Goal: Information Seeking & Learning: Learn about a topic

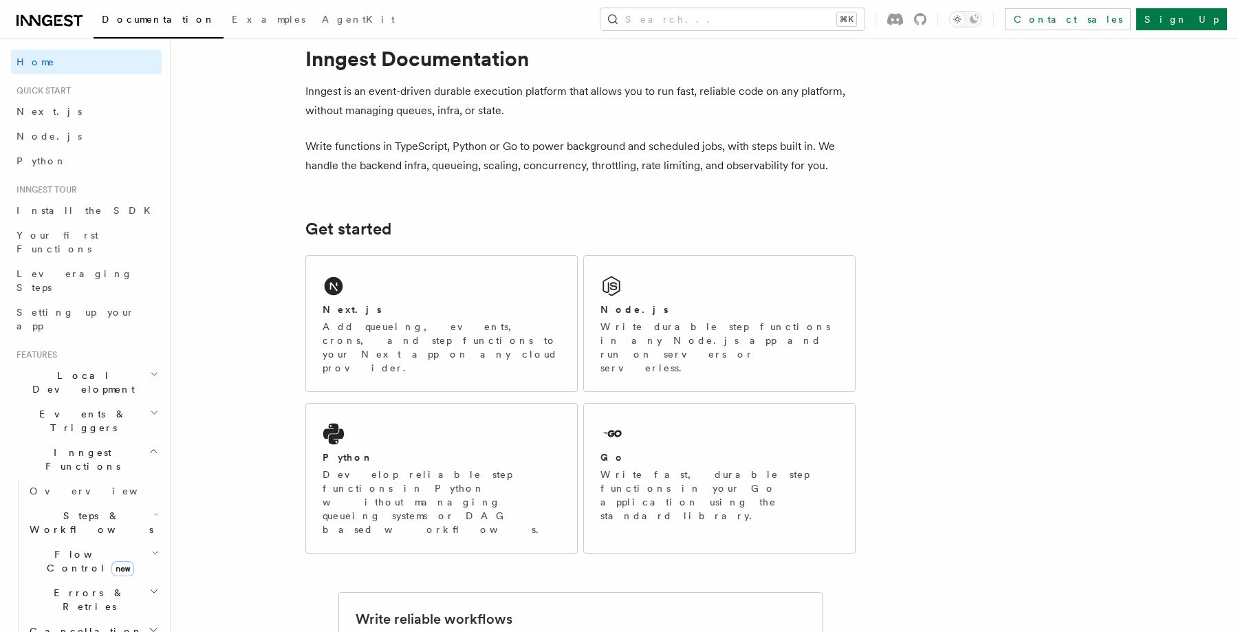
scroll to position [8, 0]
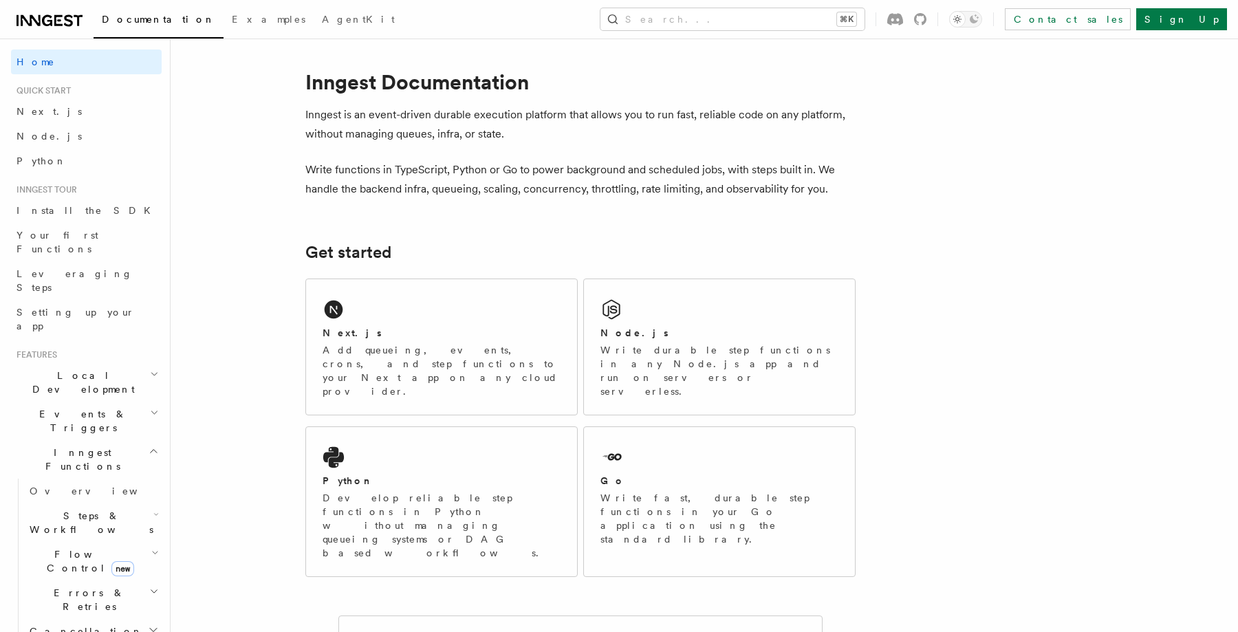
click at [598, 173] on p "Write functions in TypeScript, Python or Go to power background and scheduled j…" at bounding box center [580, 179] width 550 height 39
click at [686, 167] on p "Write functions in TypeScript, Python or Go to power background and scheduled j…" at bounding box center [580, 179] width 550 height 39
click at [737, 167] on p "Write functions in TypeScript, Python or Go to power background and scheduled j…" at bounding box center [580, 179] width 550 height 39
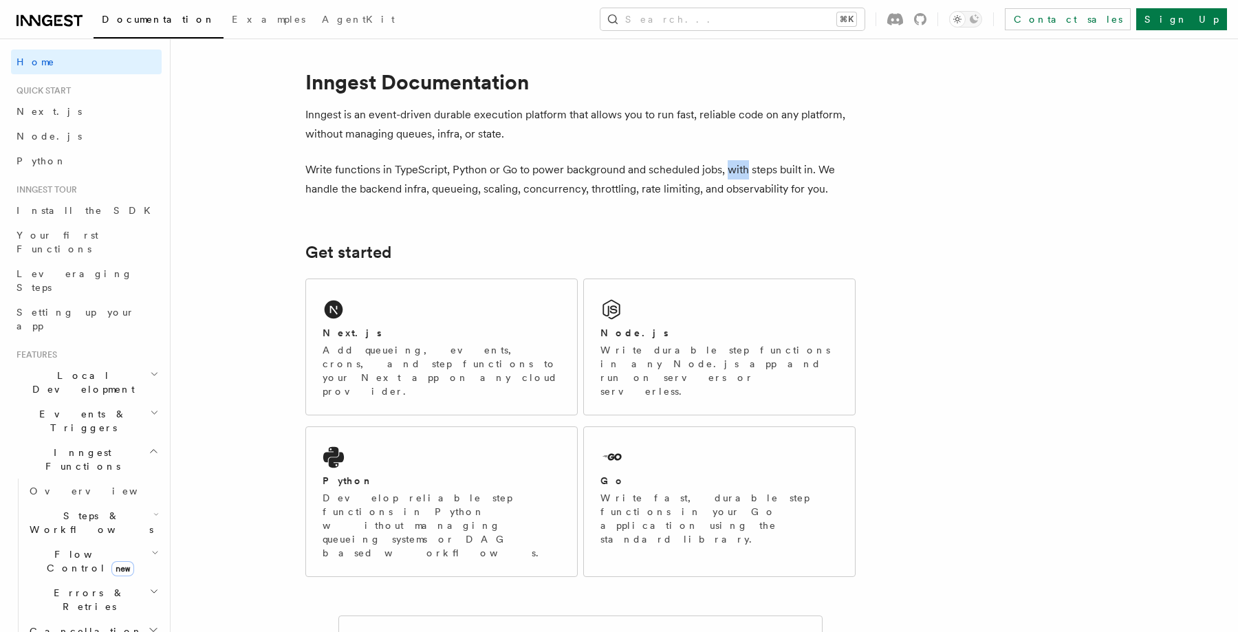
click at [737, 167] on p "Write functions in TypeScript, Python or Go to power background and scheduled j…" at bounding box center [580, 179] width 550 height 39
click at [779, 170] on p "Write functions in TypeScript, Python or Go to power background and scheduled j…" at bounding box center [580, 179] width 550 height 39
click at [418, 190] on p "Write functions in TypeScript, Python or Go to power background and scheduled j…" at bounding box center [580, 179] width 550 height 39
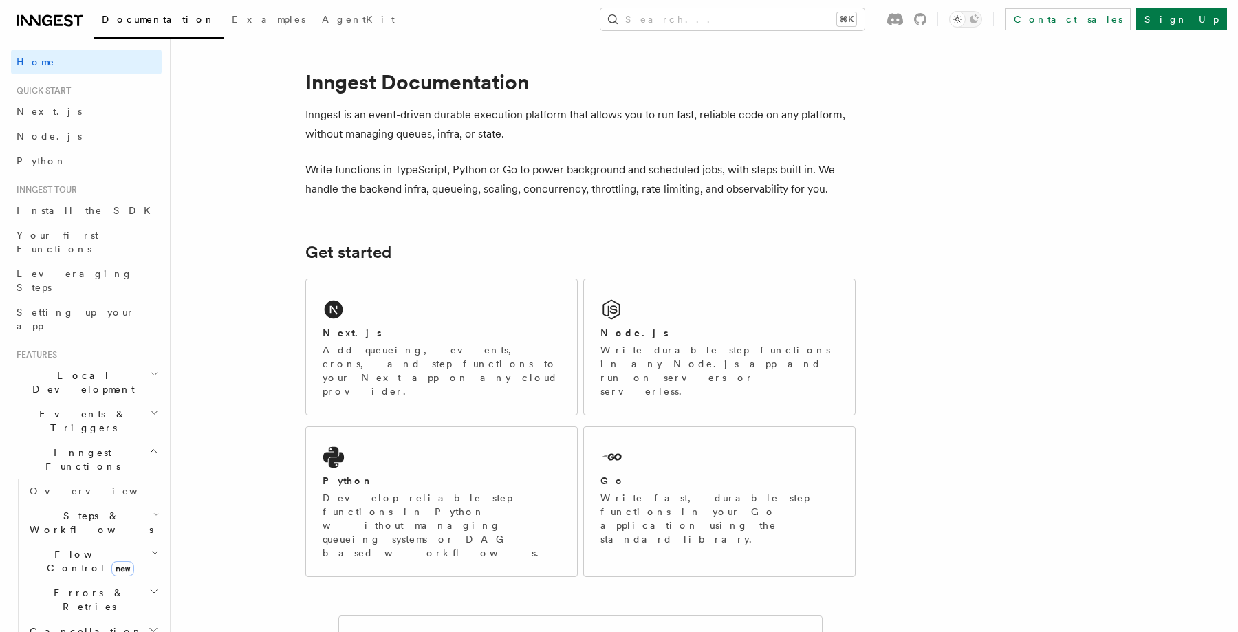
click at [447, 187] on p "Write functions in TypeScript, Python or Go to power background and scheduled j…" at bounding box center [580, 179] width 550 height 39
click at [495, 188] on p "Write functions in TypeScript, Python or Go to power background and scheduled j…" at bounding box center [580, 179] width 550 height 39
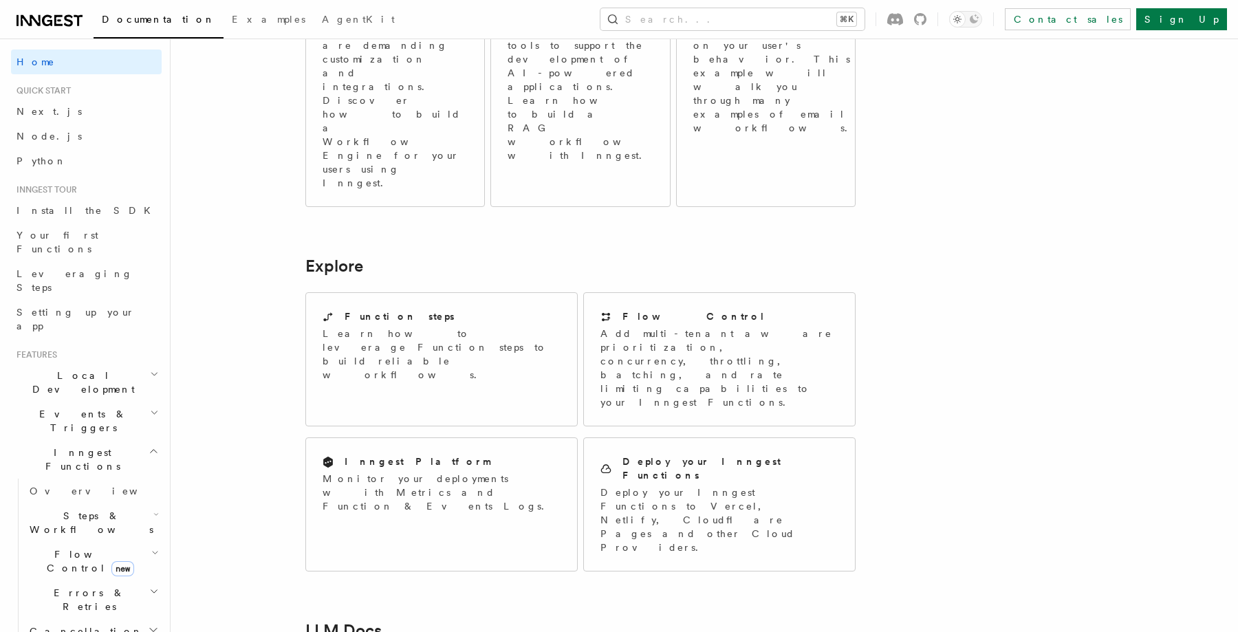
scroll to position [908, 0]
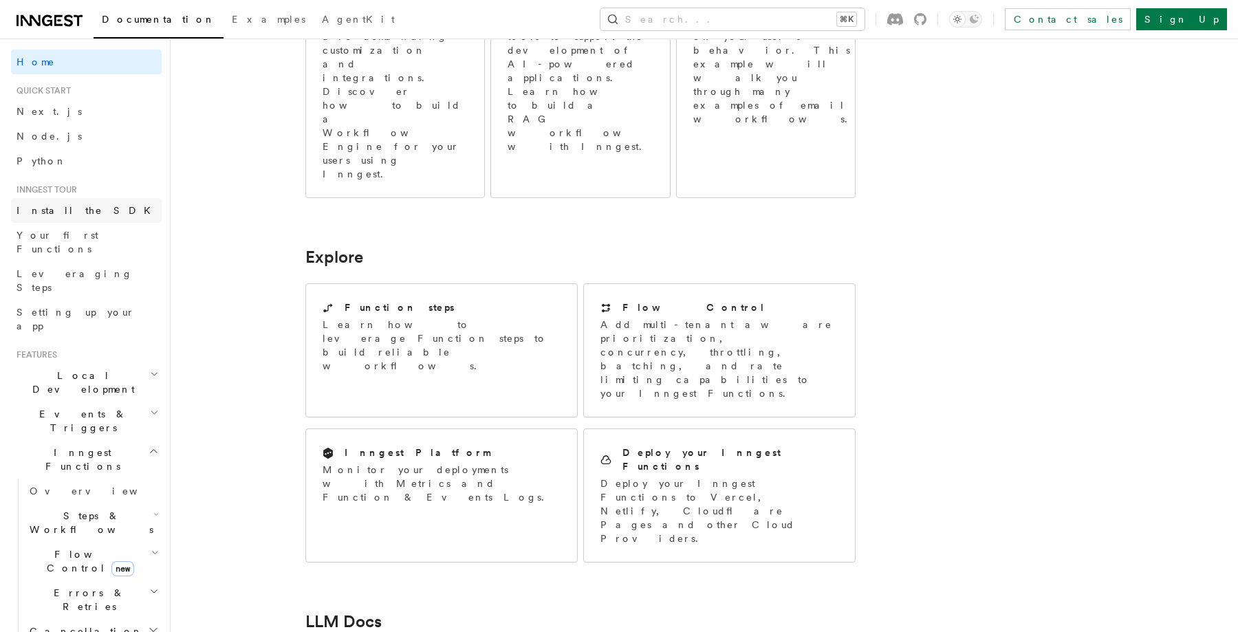
click at [74, 208] on span "Install the SDK" at bounding box center [88, 210] width 142 height 11
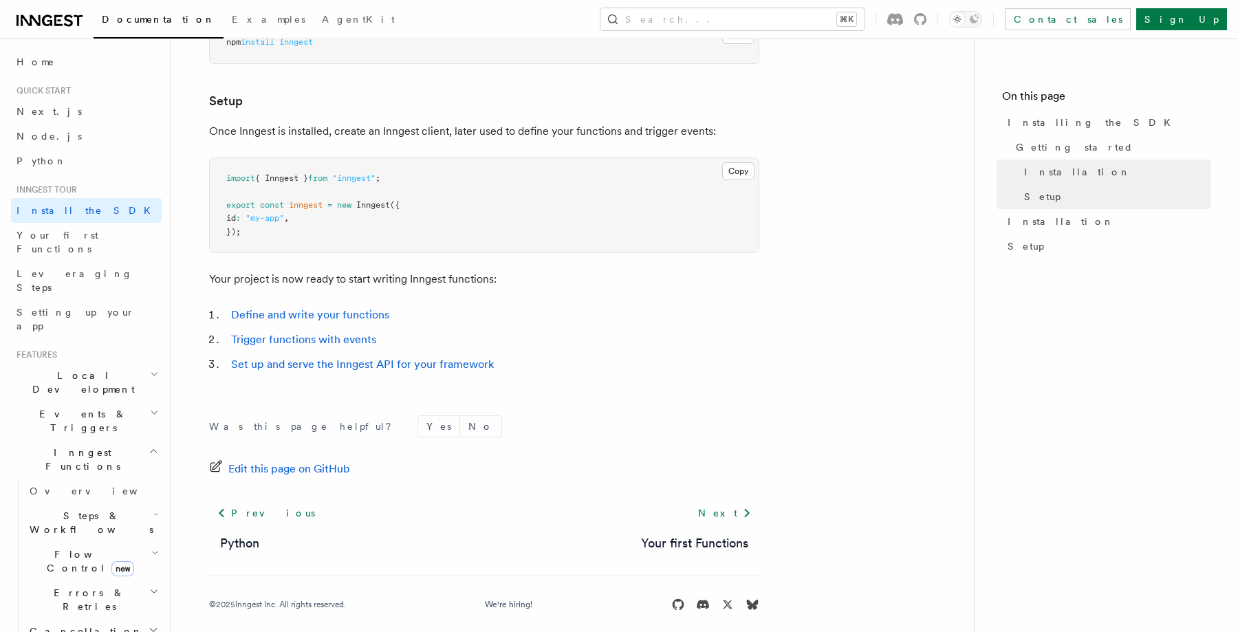
scroll to position [511, 0]
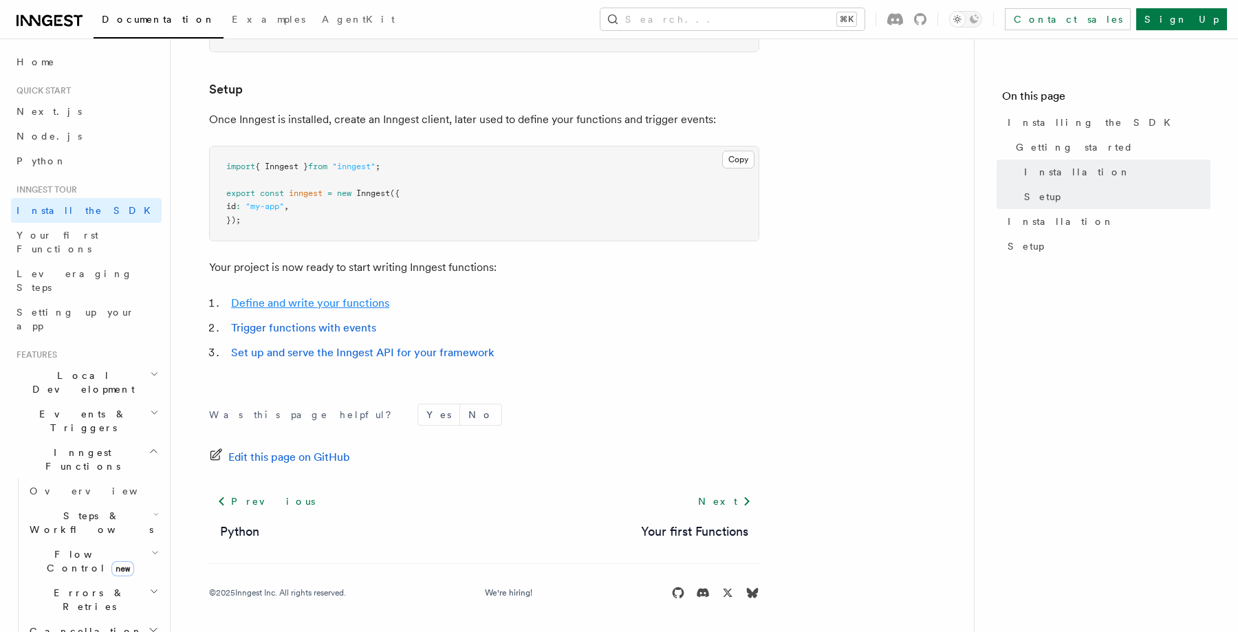
click at [373, 306] on link "Define and write your functions" at bounding box center [310, 302] width 158 height 13
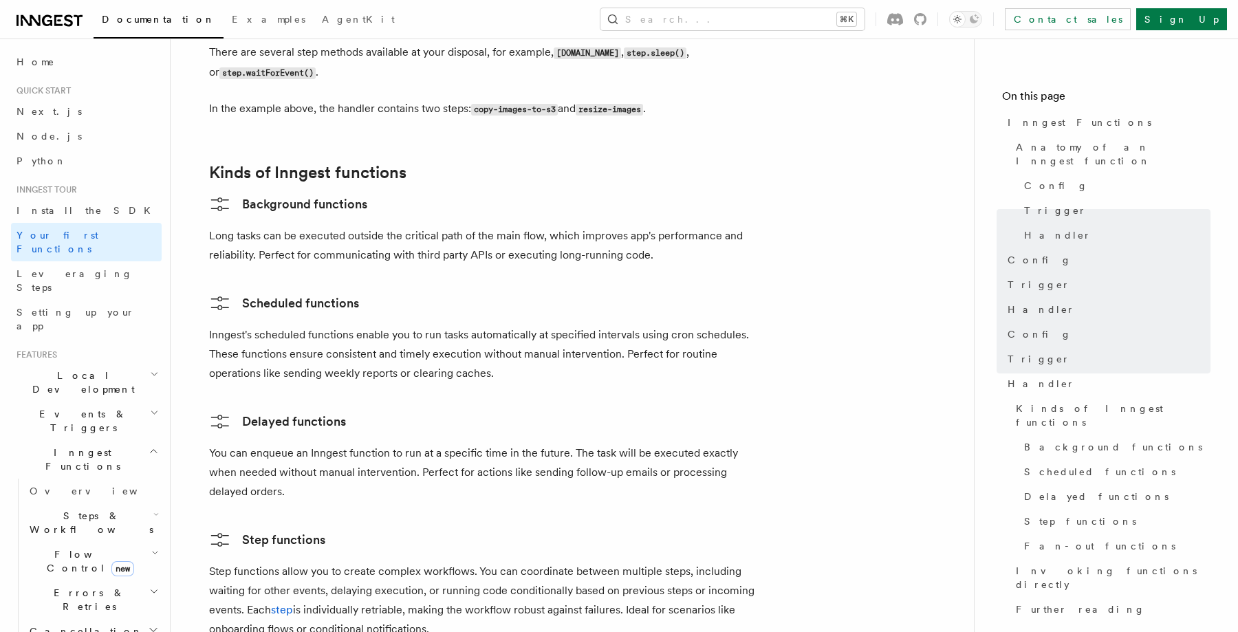
scroll to position [2067, 0]
